Goal: Transaction & Acquisition: Purchase product/service

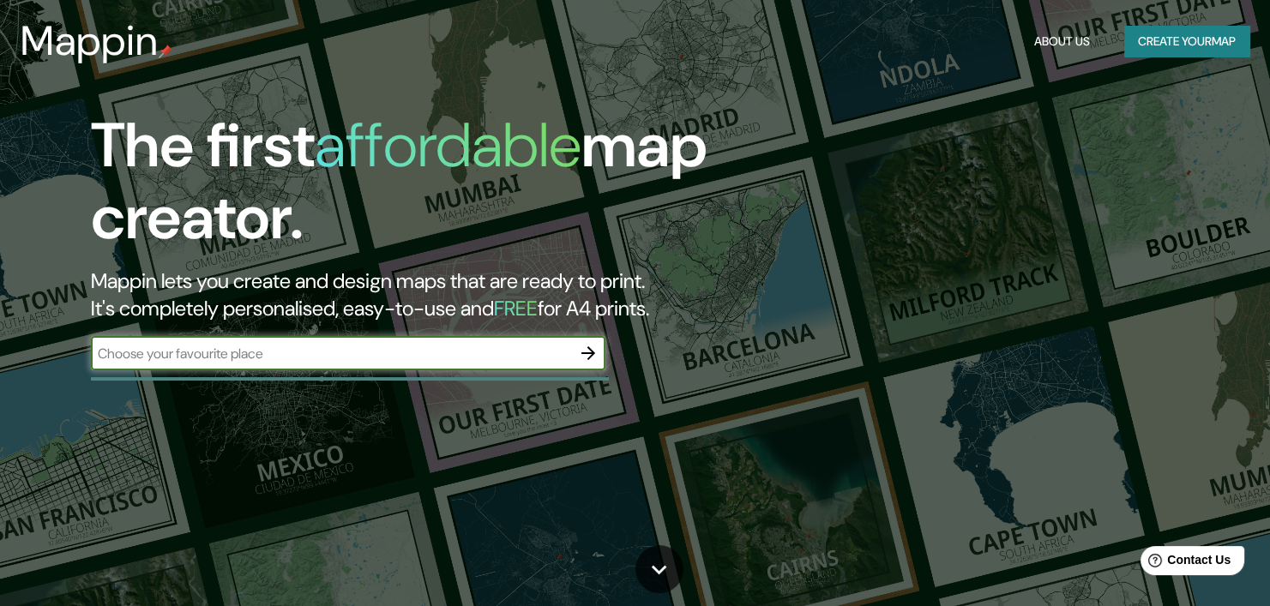
click at [1197, 39] on button "Create your map" at bounding box center [1186, 42] width 125 height 32
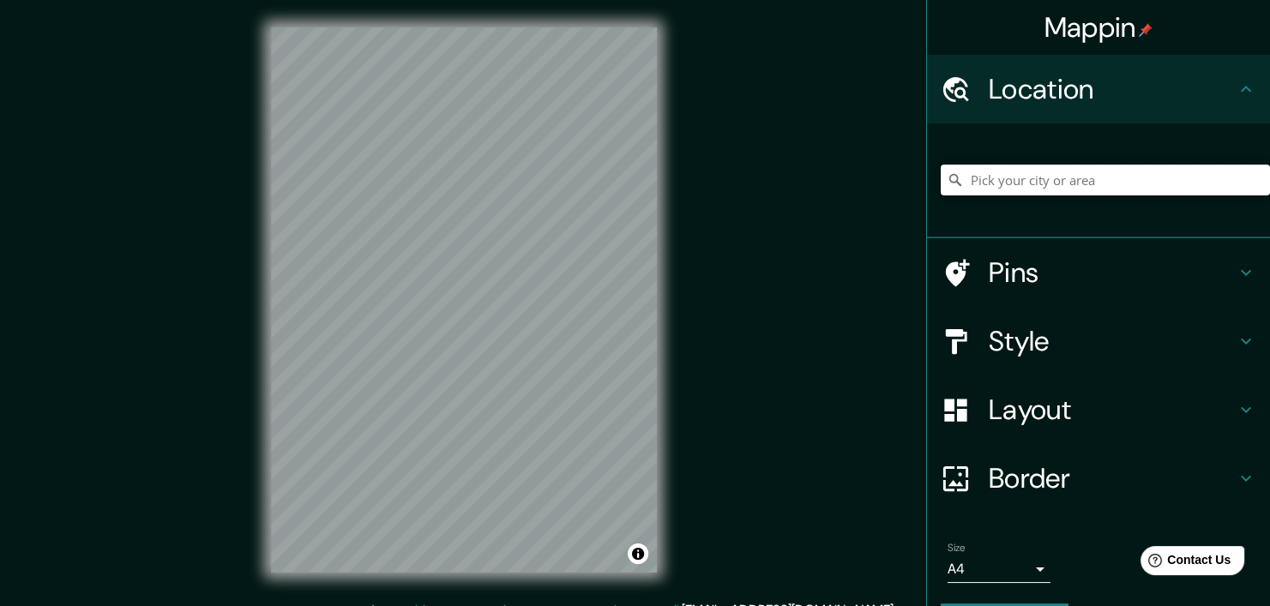
click at [1002, 171] on input "Pick your city or area" at bounding box center [1105, 180] width 329 height 31
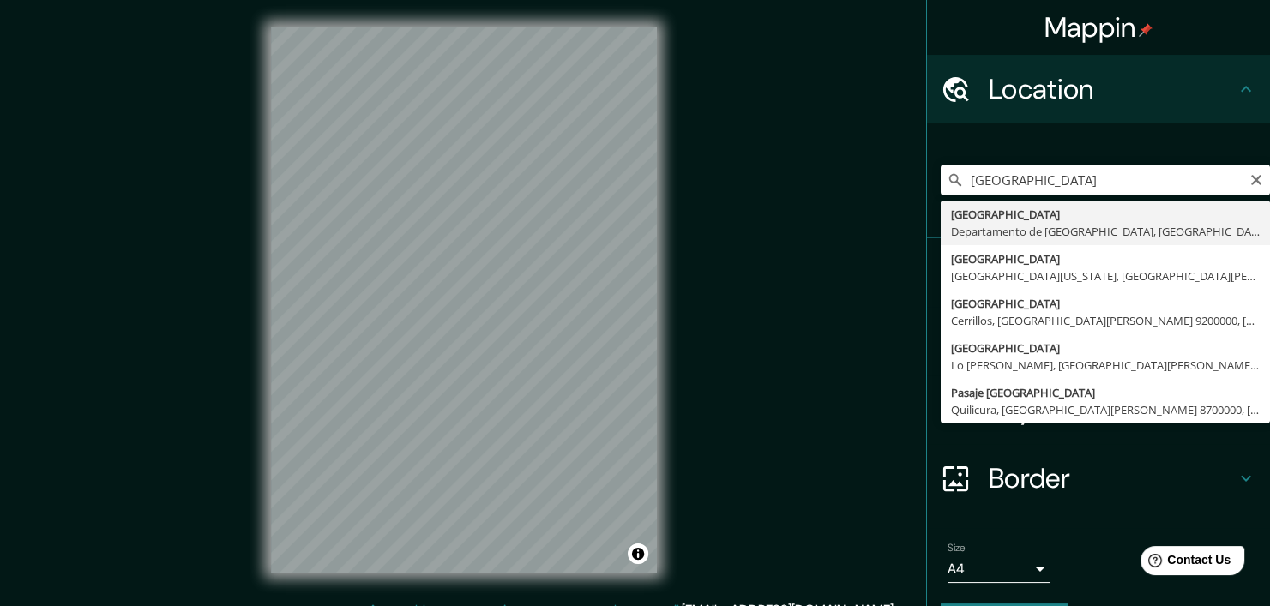
type input "[GEOGRAPHIC_DATA], [GEOGRAPHIC_DATA], [GEOGRAPHIC_DATA]"
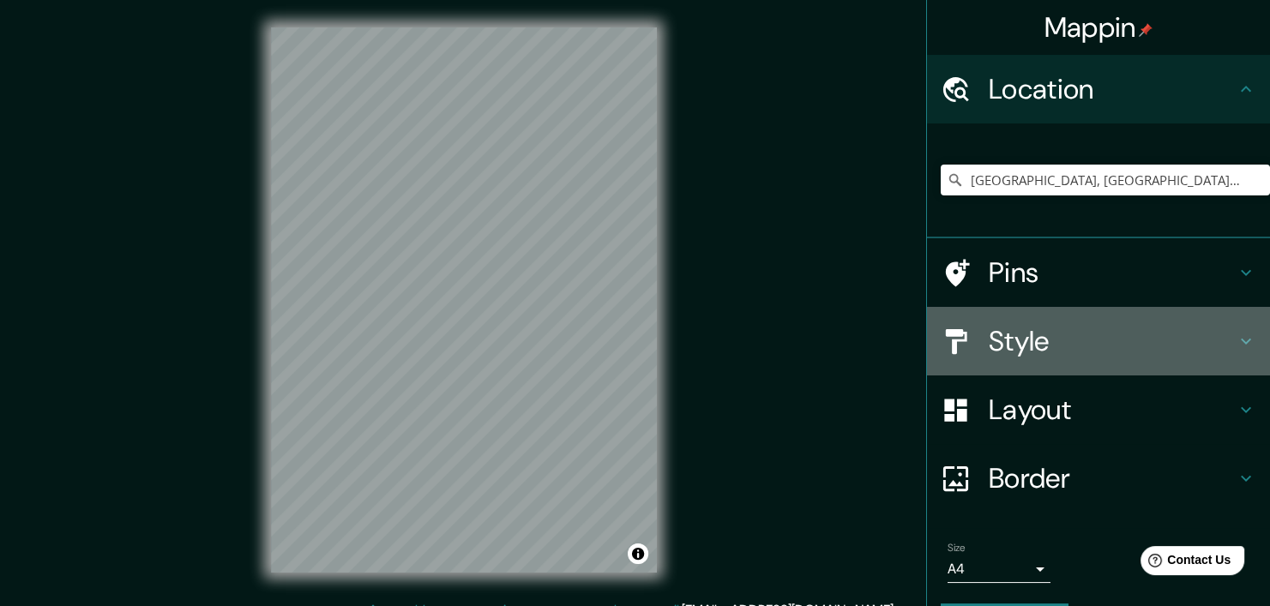
click at [1044, 336] on h4 "Style" at bounding box center [1112, 341] width 247 height 34
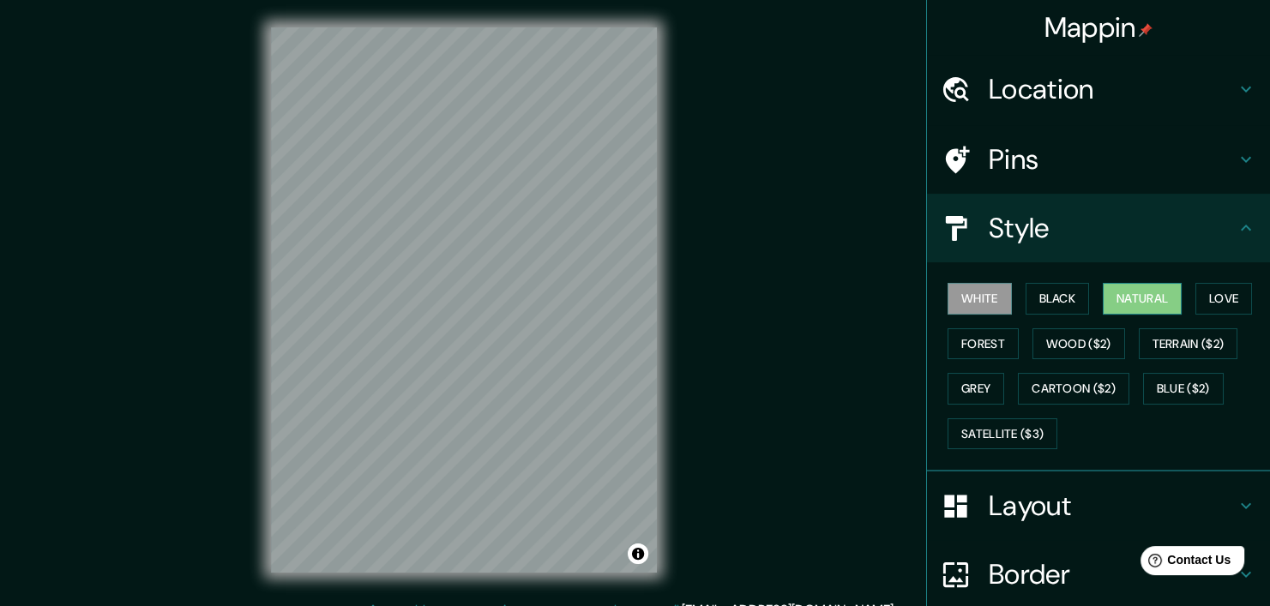
click at [1145, 292] on button "Natural" at bounding box center [1142, 299] width 79 height 32
click at [149, 202] on div "Mappin Location [GEOGRAPHIC_DATA], [GEOGRAPHIC_DATA], [GEOGRAPHIC_DATA] Pins St…" at bounding box center [635, 314] width 1270 height 628
click at [666, 301] on div "© Mapbox © OpenStreetMap Improve this map" at bounding box center [464, 300] width 441 height 600
click at [973, 346] on button "Forest" at bounding box center [983, 344] width 71 height 32
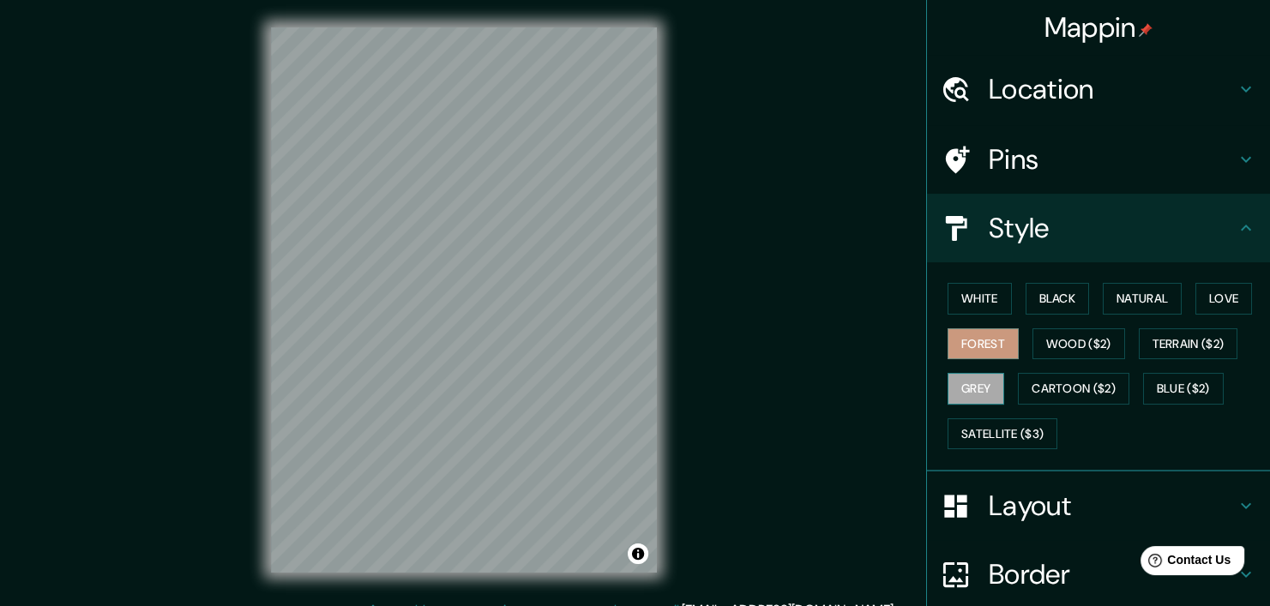
click at [975, 393] on button "Grey" at bounding box center [976, 389] width 57 height 32
click at [1003, 431] on button "Satellite ($3)" at bounding box center [1003, 434] width 110 height 32
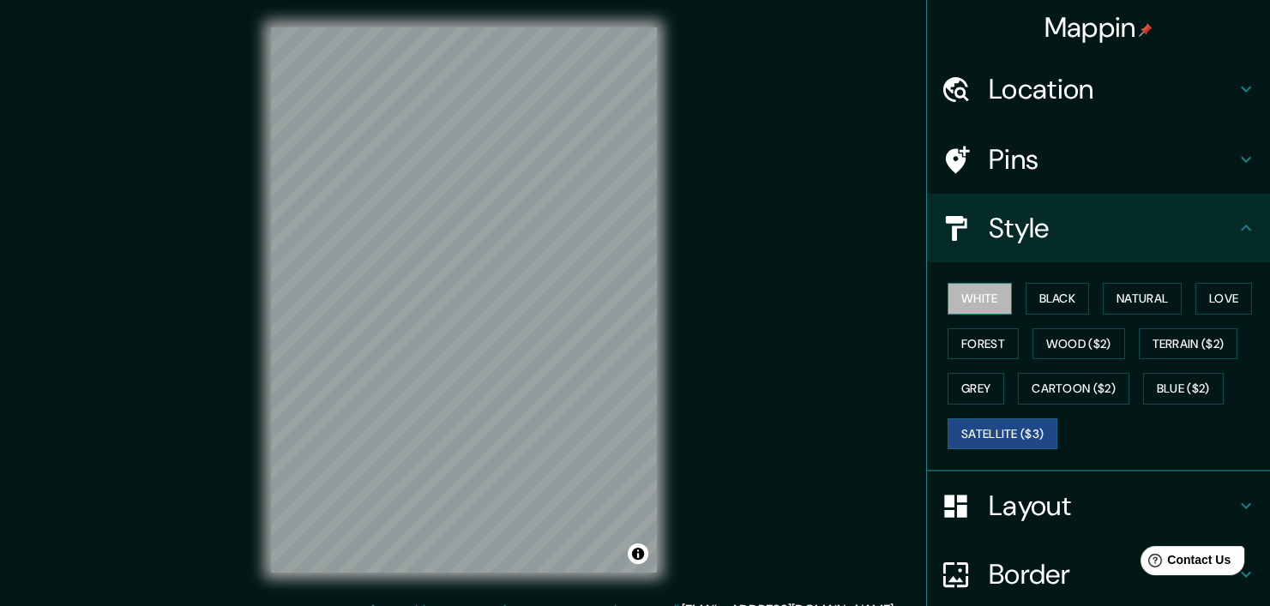
click at [964, 289] on button "White" at bounding box center [980, 299] width 64 height 32
click at [1030, 293] on button "Black" at bounding box center [1058, 299] width 64 height 32
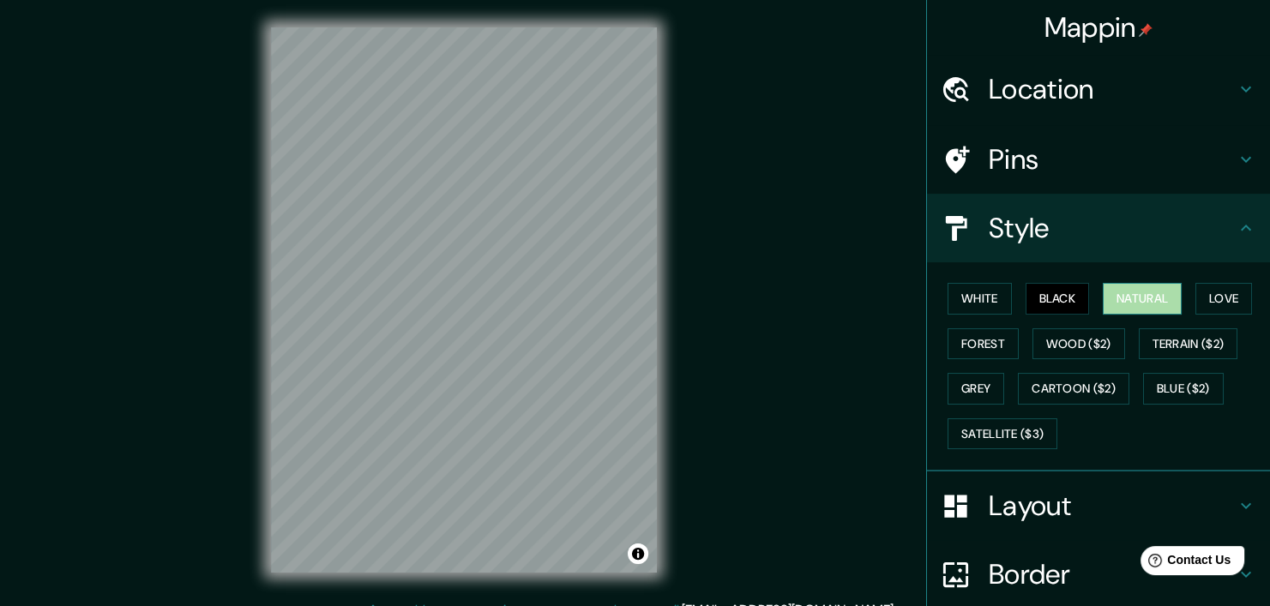
click at [1141, 304] on button "Natural" at bounding box center [1142, 299] width 79 height 32
click at [1213, 298] on button "Love" at bounding box center [1223, 299] width 57 height 32
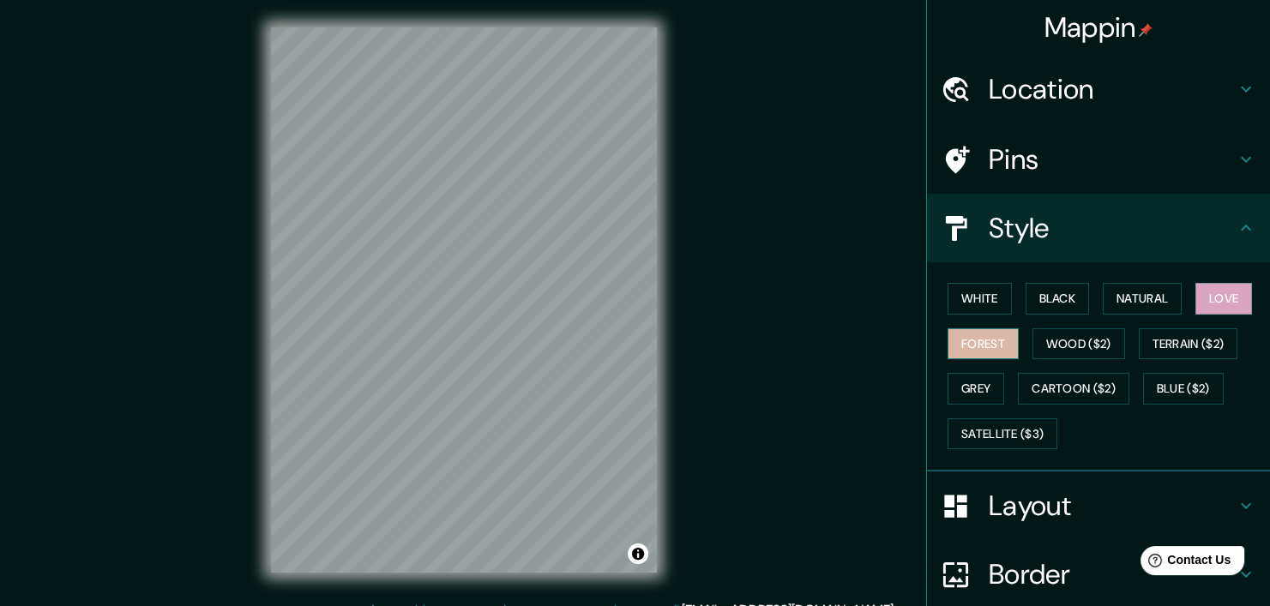
click at [984, 346] on button "Forest" at bounding box center [983, 344] width 71 height 32
click at [968, 381] on button "Grey" at bounding box center [976, 389] width 57 height 32
click at [972, 346] on button "Forest" at bounding box center [983, 344] width 71 height 32
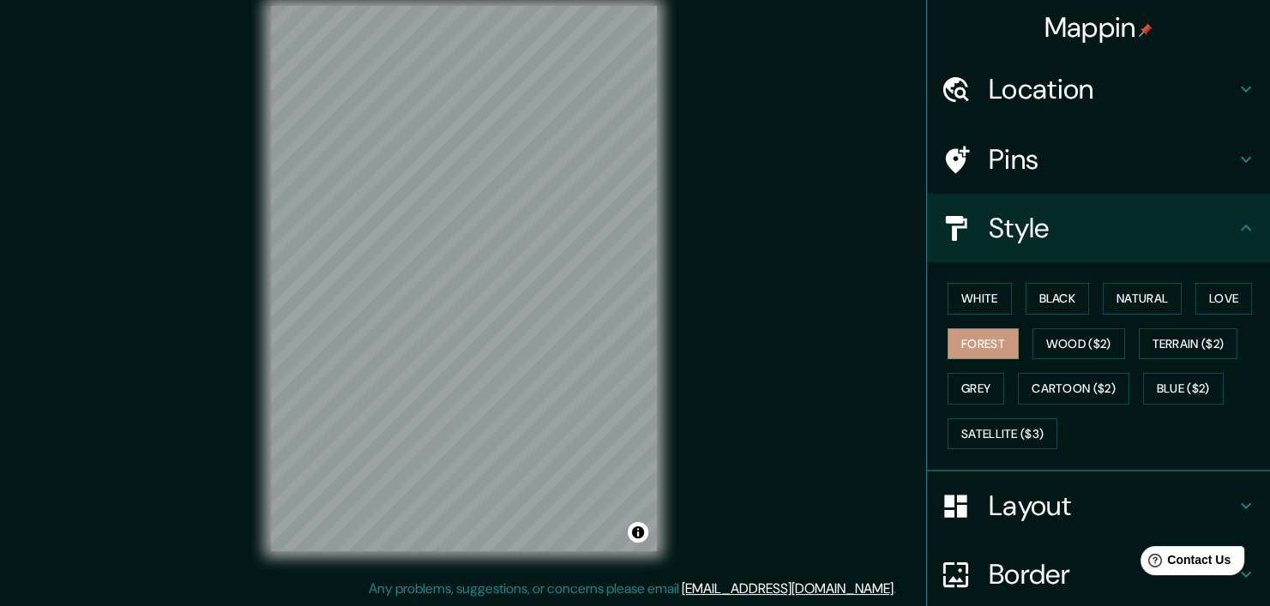
scroll to position [142, 0]
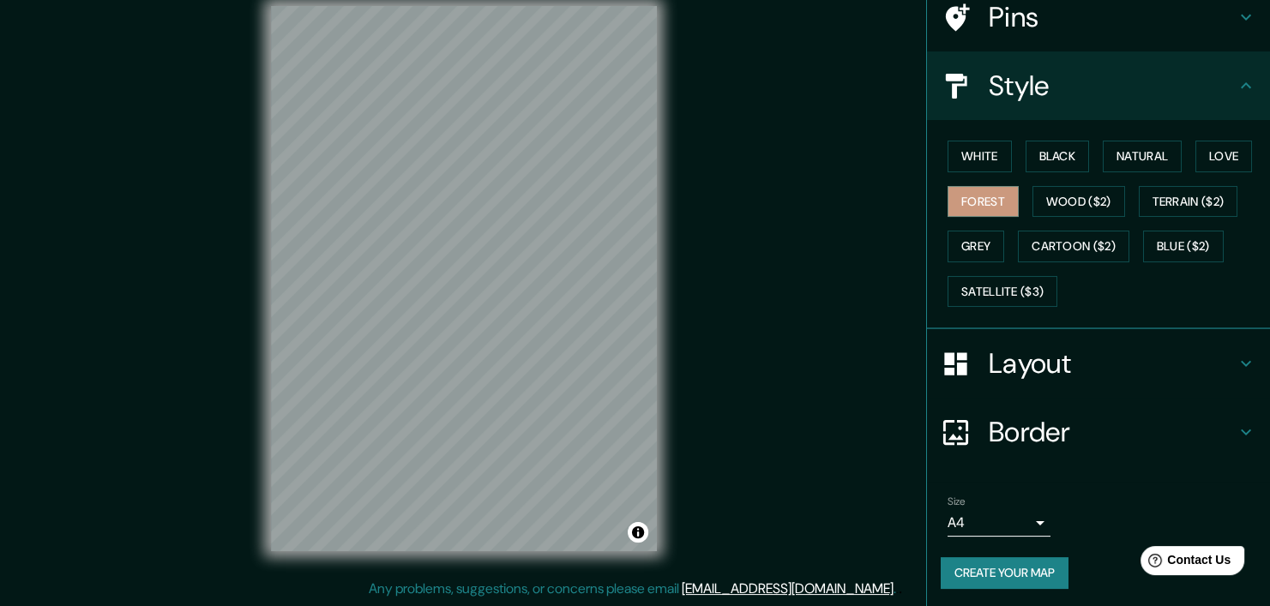
click at [1044, 408] on div "Border" at bounding box center [1098, 432] width 343 height 69
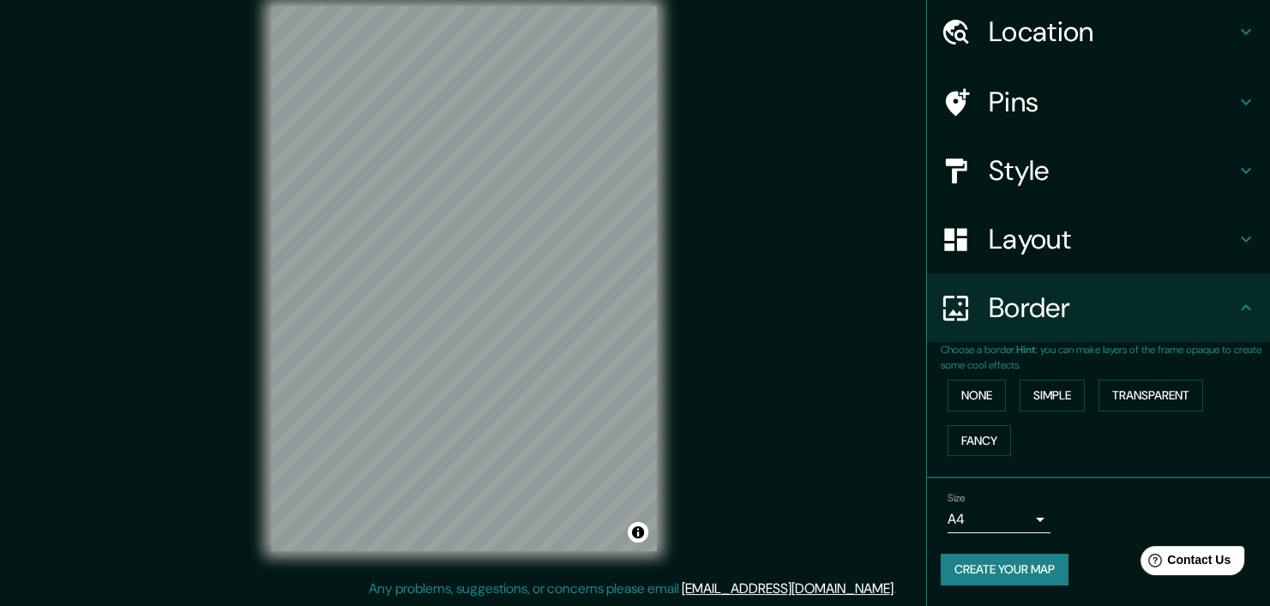
scroll to position [55, 0]
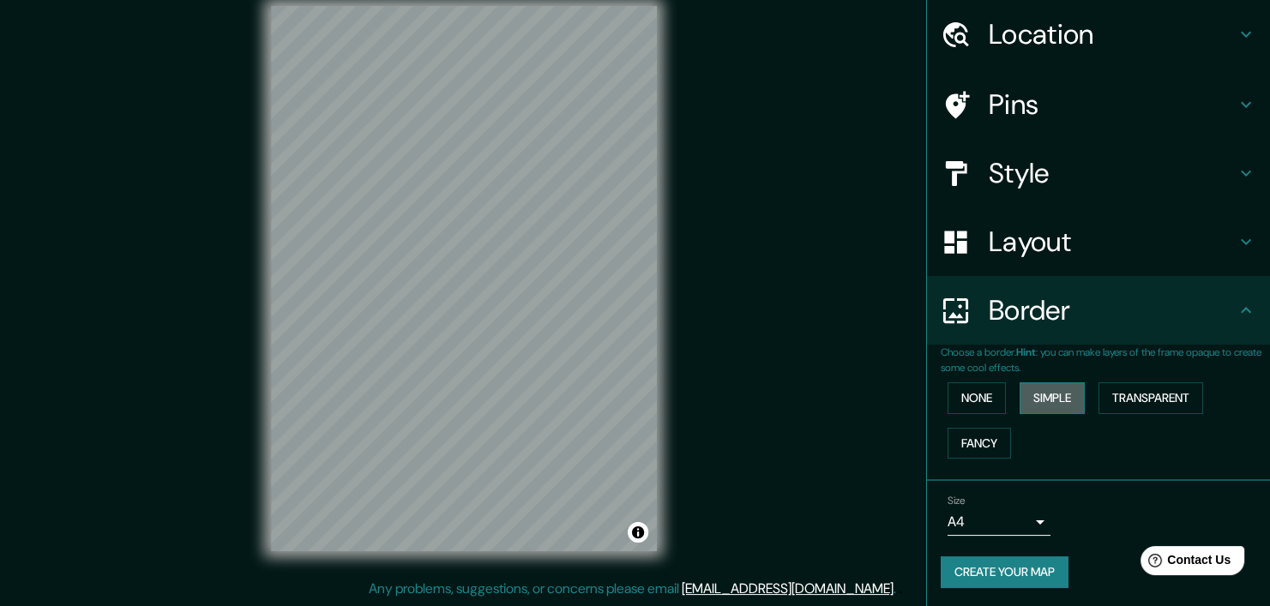
click at [1042, 399] on button "Simple" at bounding box center [1052, 398] width 65 height 32
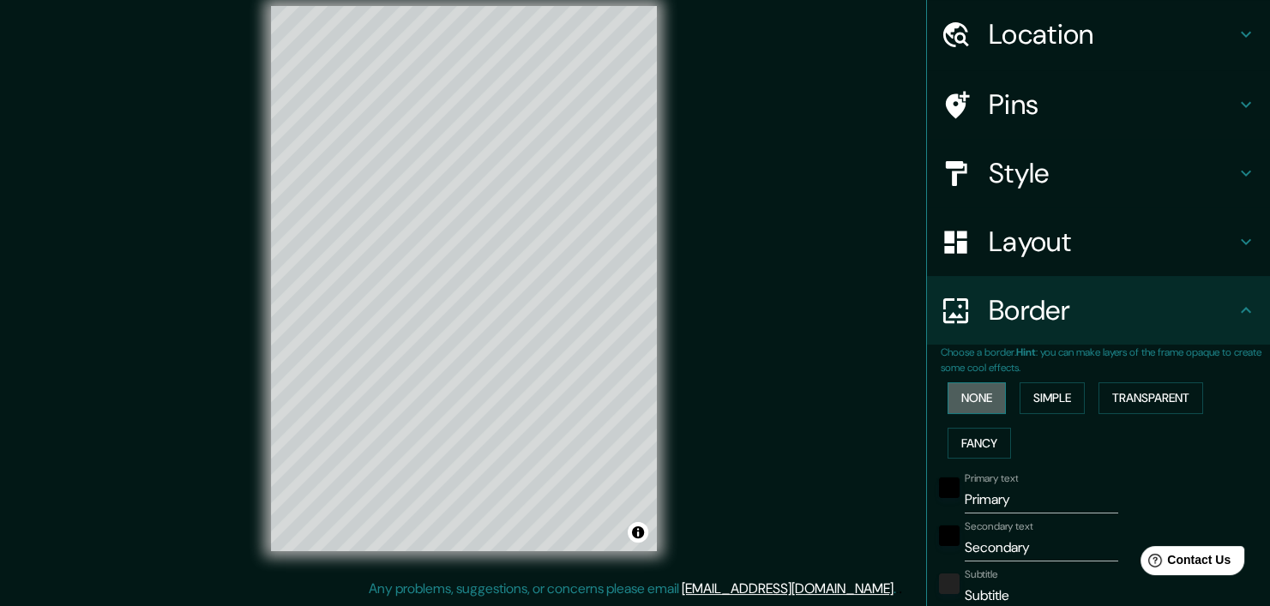
click at [970, 395] on button "None" at bounding box center [977, 398] width 58 height 32
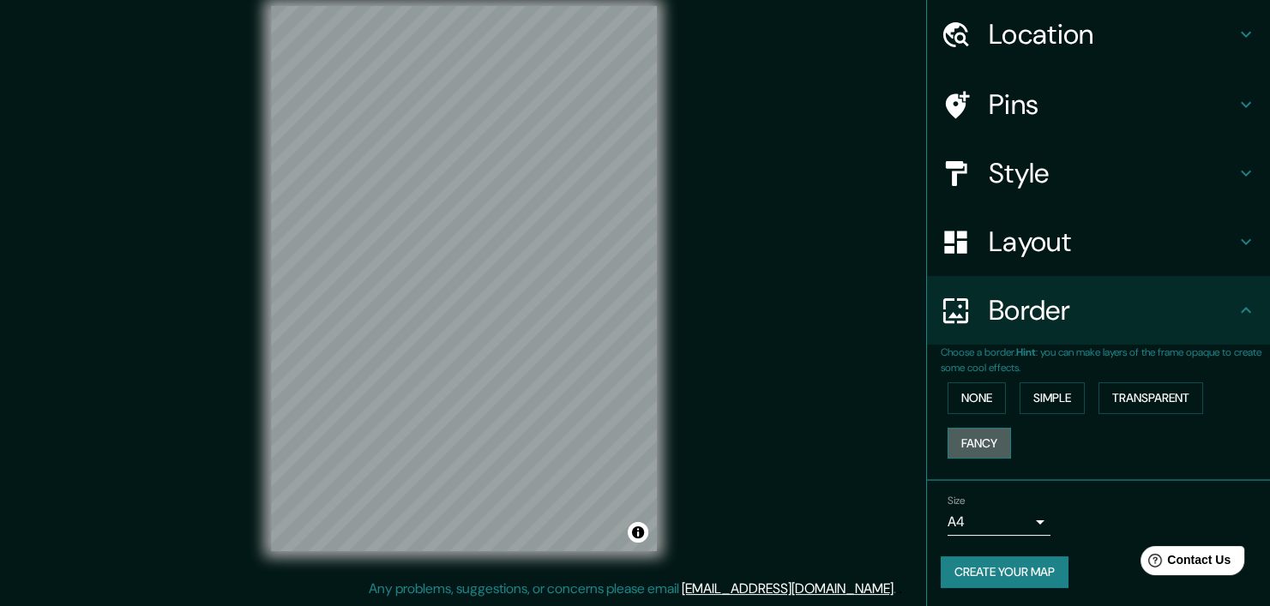
click at [980, 442] on button "Fancy" at bounding box center [979, 444] width 63 height 32
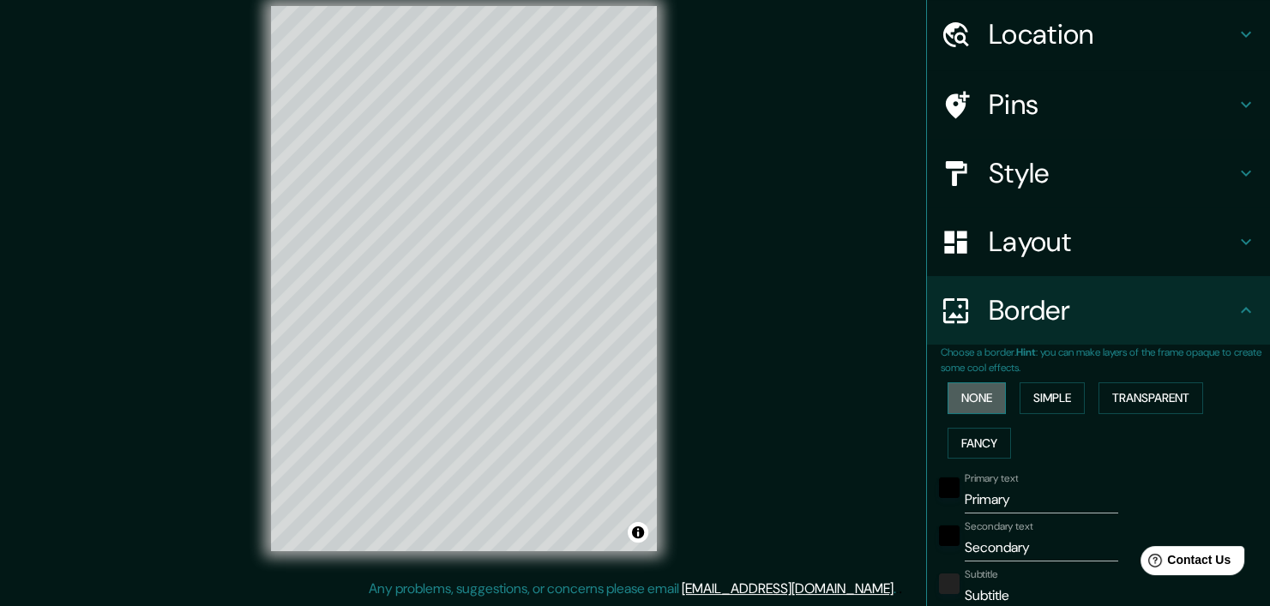
click at [977, 407] on button "None" at bounding box center [977, 398] width 58 height 32
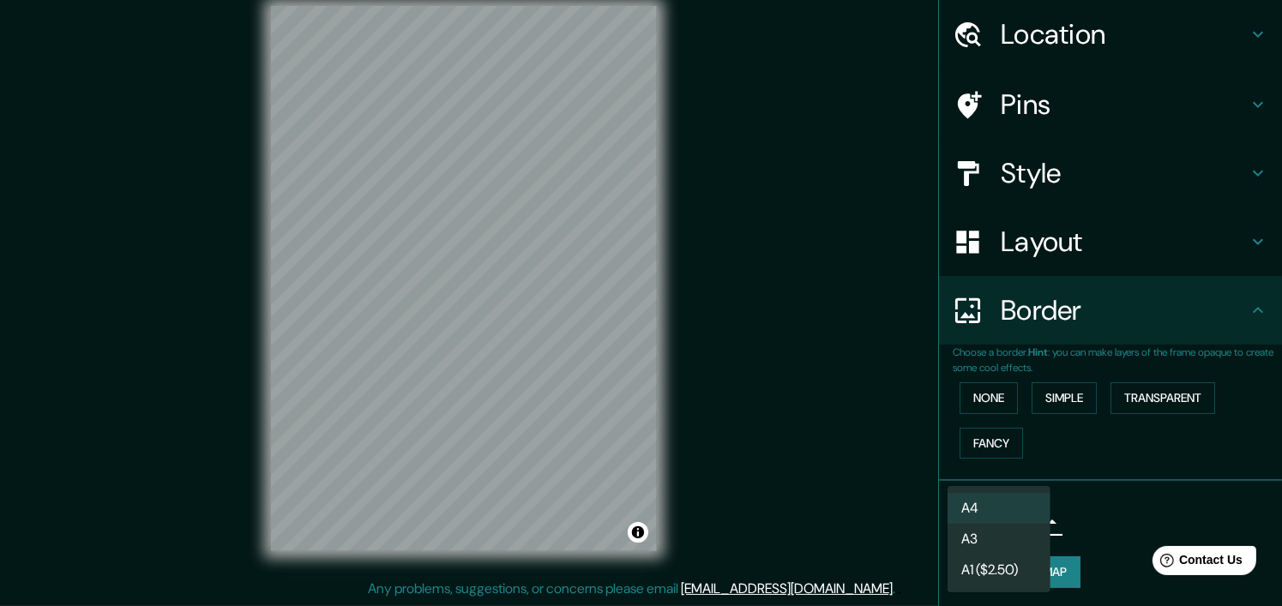
click at [990, 506] on body "Mappin Location [GEOGRAPHIC_DATA], [GEOGRAPHIC_DATA], [GEOGRAPHIC_DATA] Pins St…" at bounding box center [641, 282] width 1282 height 606
click at [1017, 503] on li "A4" at bounding box center [999, 508] width 103 height 31
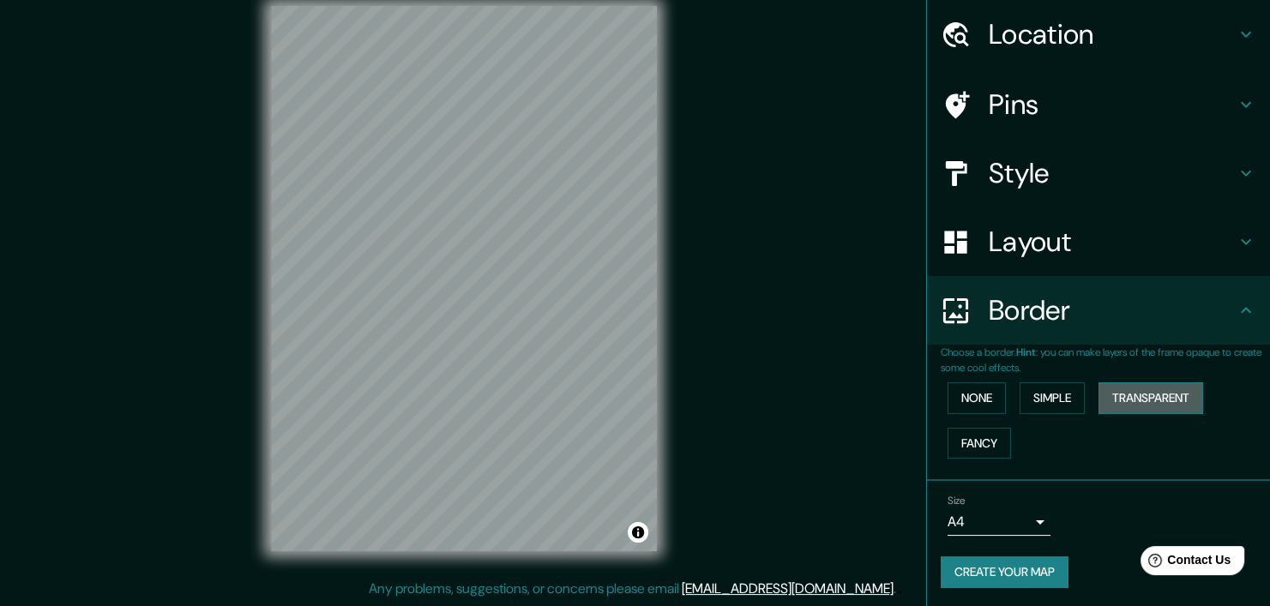
click at [1133, 394] on button "Transparent" at bounding box center [1150, 398] width 105 height 32
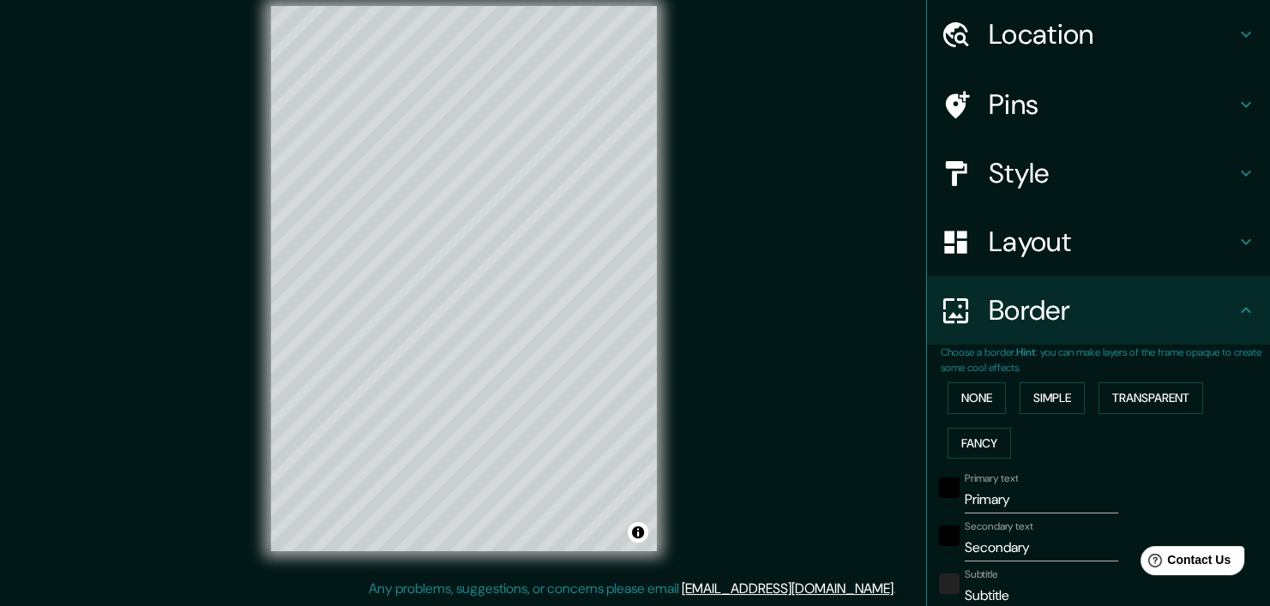
click at [610, 349] on div "© Mapbox © OpenStreetMap Improve this map" at bounding box center [464, 279] width 441 height 600
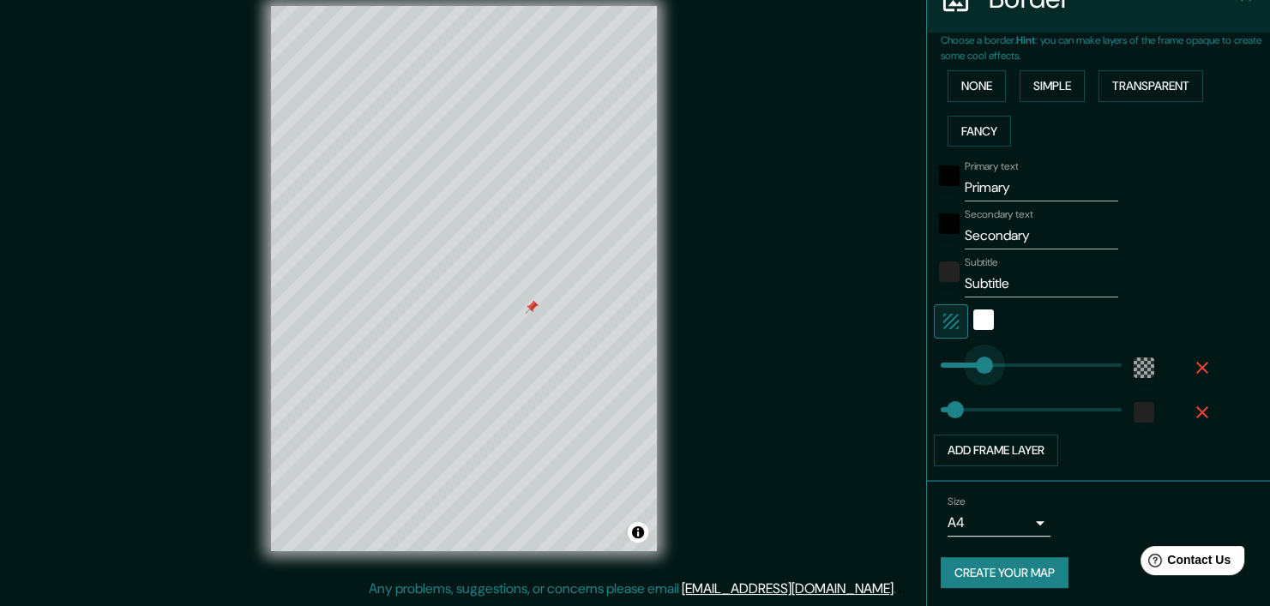
type input "0"
drag, startPoint x: 1014, startPoint y: 363, endPoint x: 873, endPoint y: 366, distance: 141.5
click at [874, 364] on div "Mappin Location [GEOGRAPHIC_DATA], [GEOGRAPHIC_DATA], [GEOGRAPHIC_DATA] Pins St…" at bounding box center [635, 293] width 1270 height 628
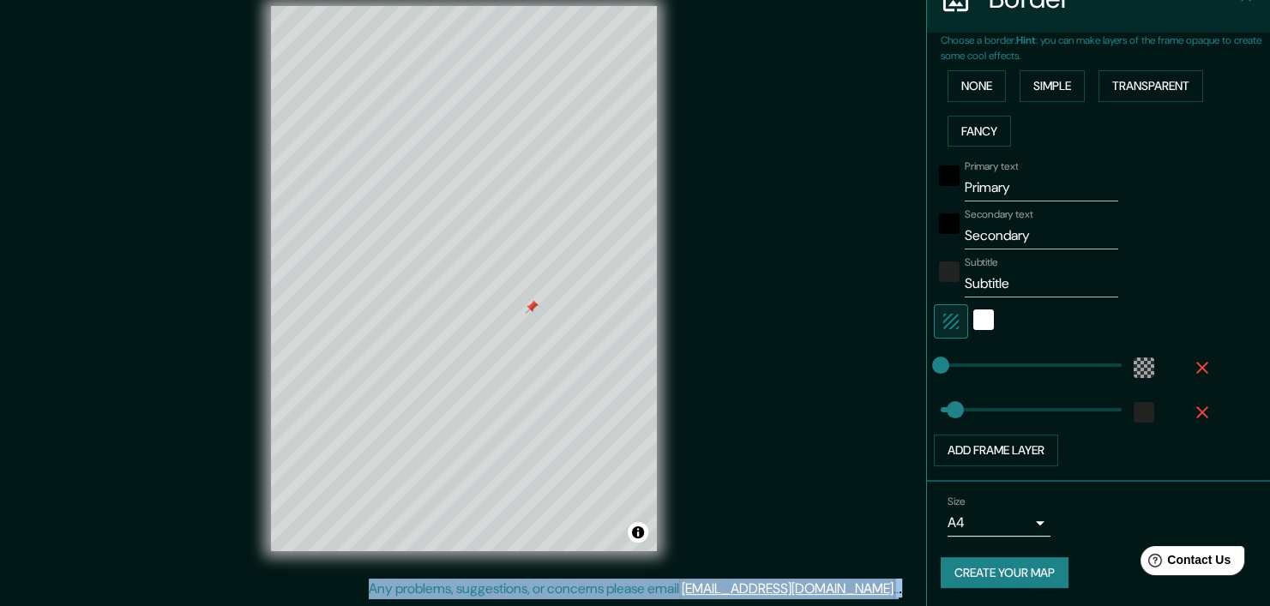
drag, startPoint x: 843, startPoint y: 346, endPoint x: 879, endPoint y: 394, distance: 60.0
click at [879, 394] on div "Mappin Location [GEOGRAPHIC_DATA], [GEOGRAPHIC_DATA], [GEOGRAPHIC_DATA] Pins St…" at bounding box center [635, 293] width 1270 height 628
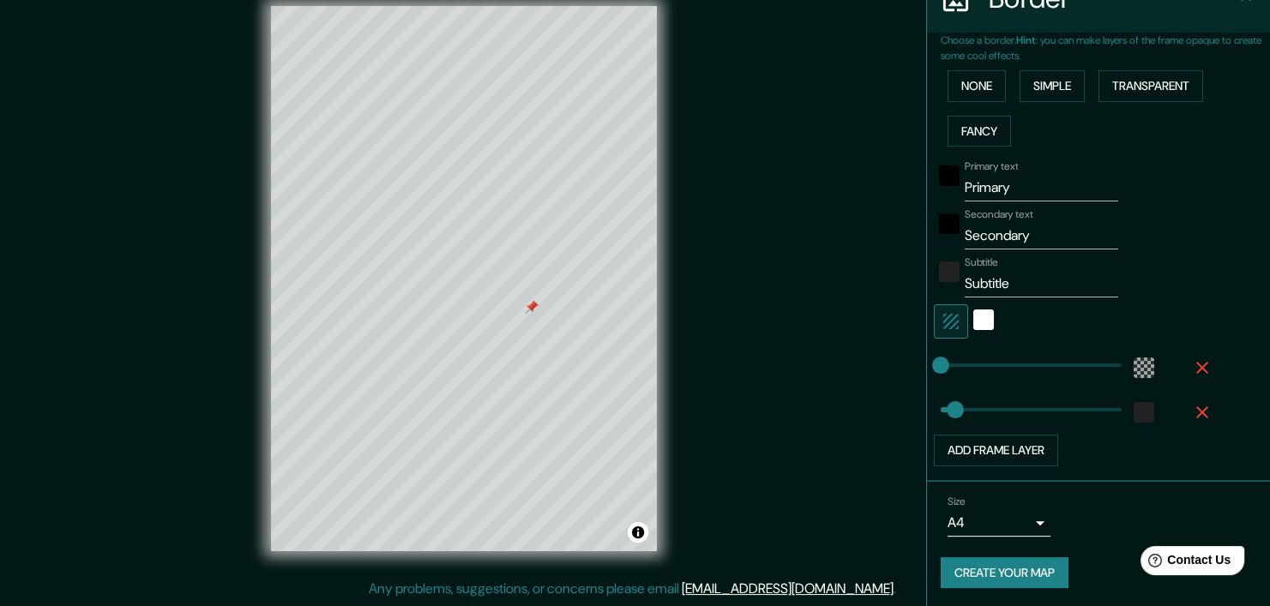
click at [738, 269] on div "Mappin Location [GEOGRAPHIC_DATA], [GEOGRAPHIC_DATA], [GEOGRAPHIC_DATA] Pins St…" at bounding box center [635, 293] width 1270 height 628
